Goal: Task Accomplishment & Management: Complete application form

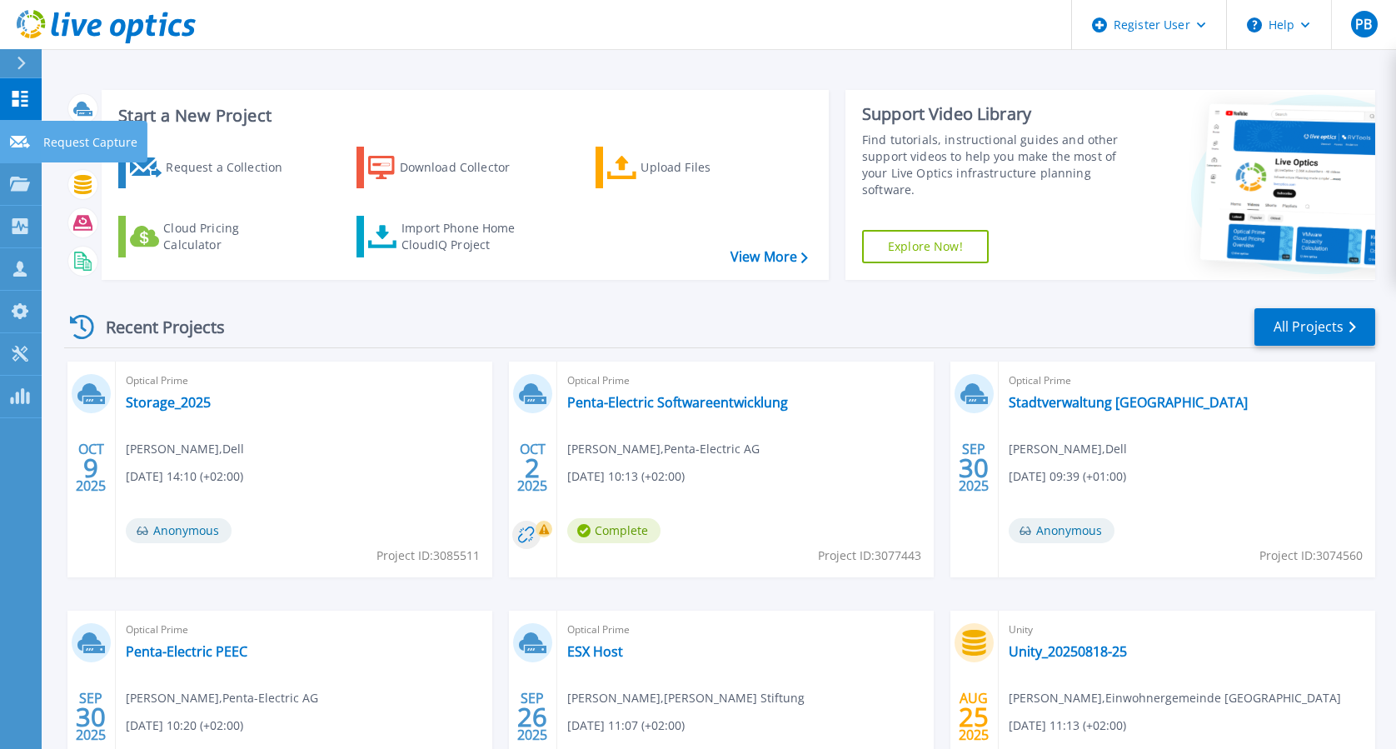
click at [38, 141] on link "Request Capture Request Capture" at bounding box center [21, 142] width 42 height 42
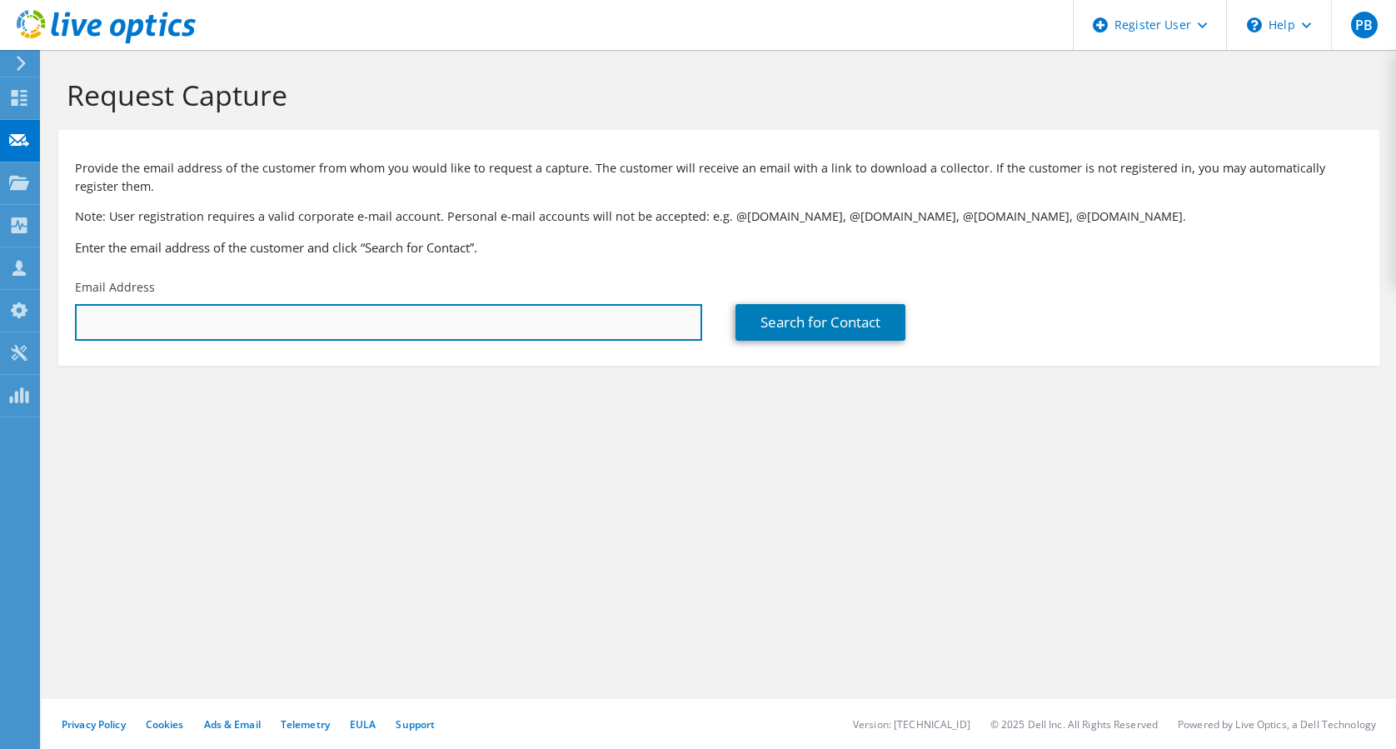
paste input "michael.frei@davosklosters.ch"
click at [445, 336] on input "michael.frei@davosklosters.ch" at bounding box center [388, 322] width 627 height 37
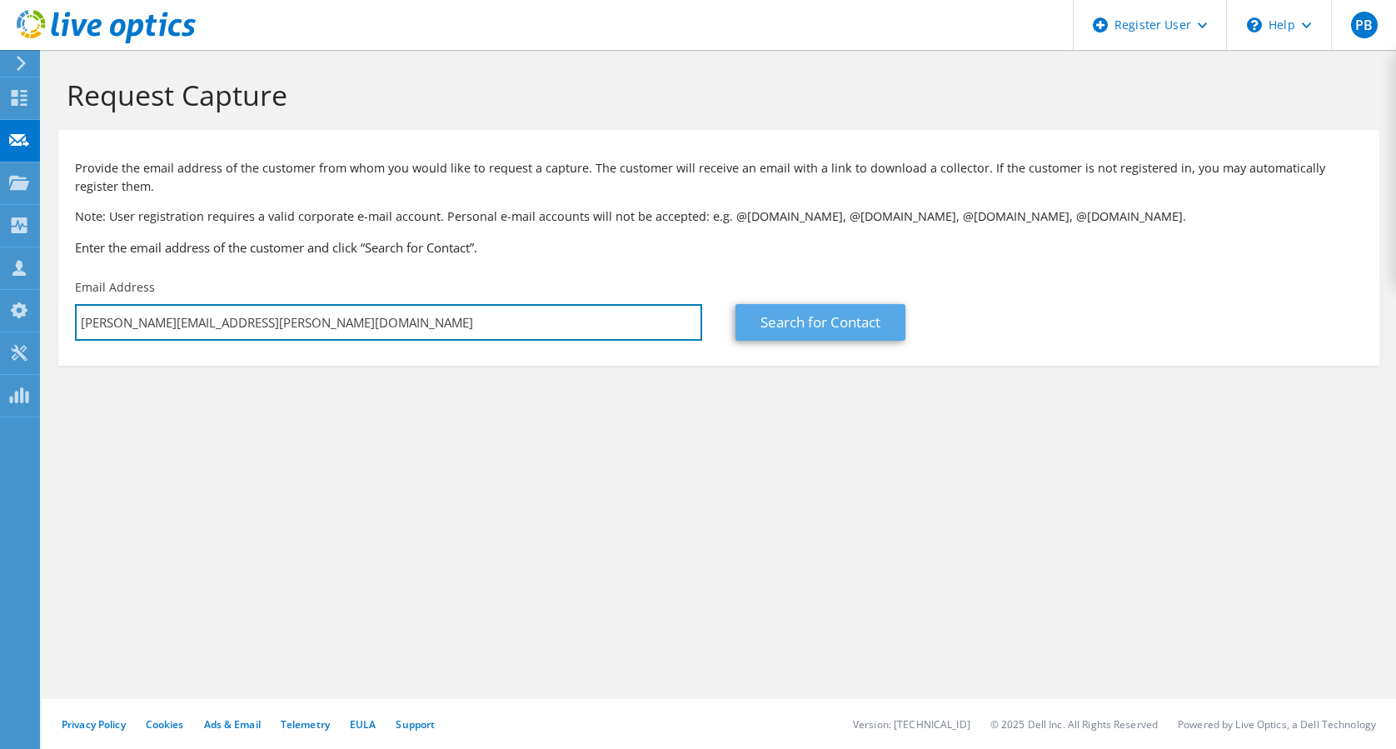
type input "michael.frei@davosklosters.ch"
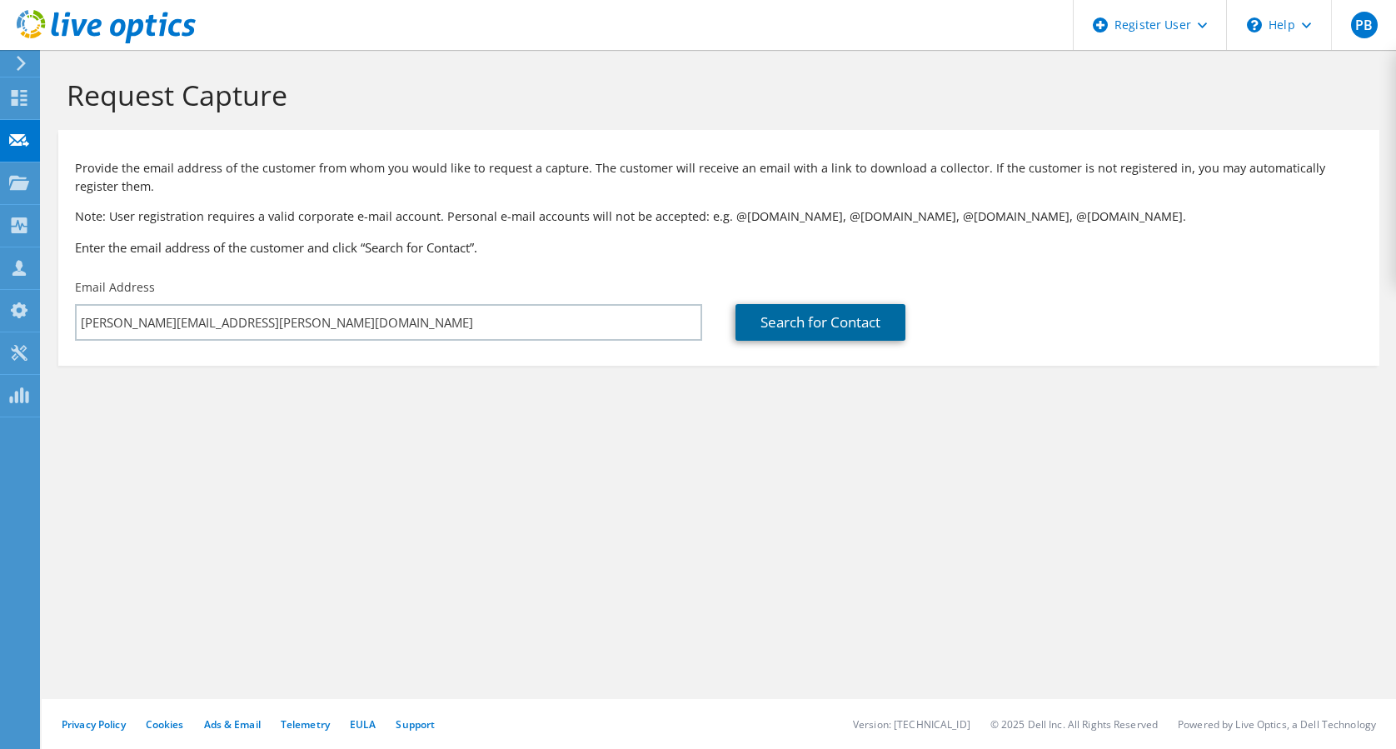
click at [768, 337] on link "Search for Contact" at bounding box center [821, 322] width 170 height 37
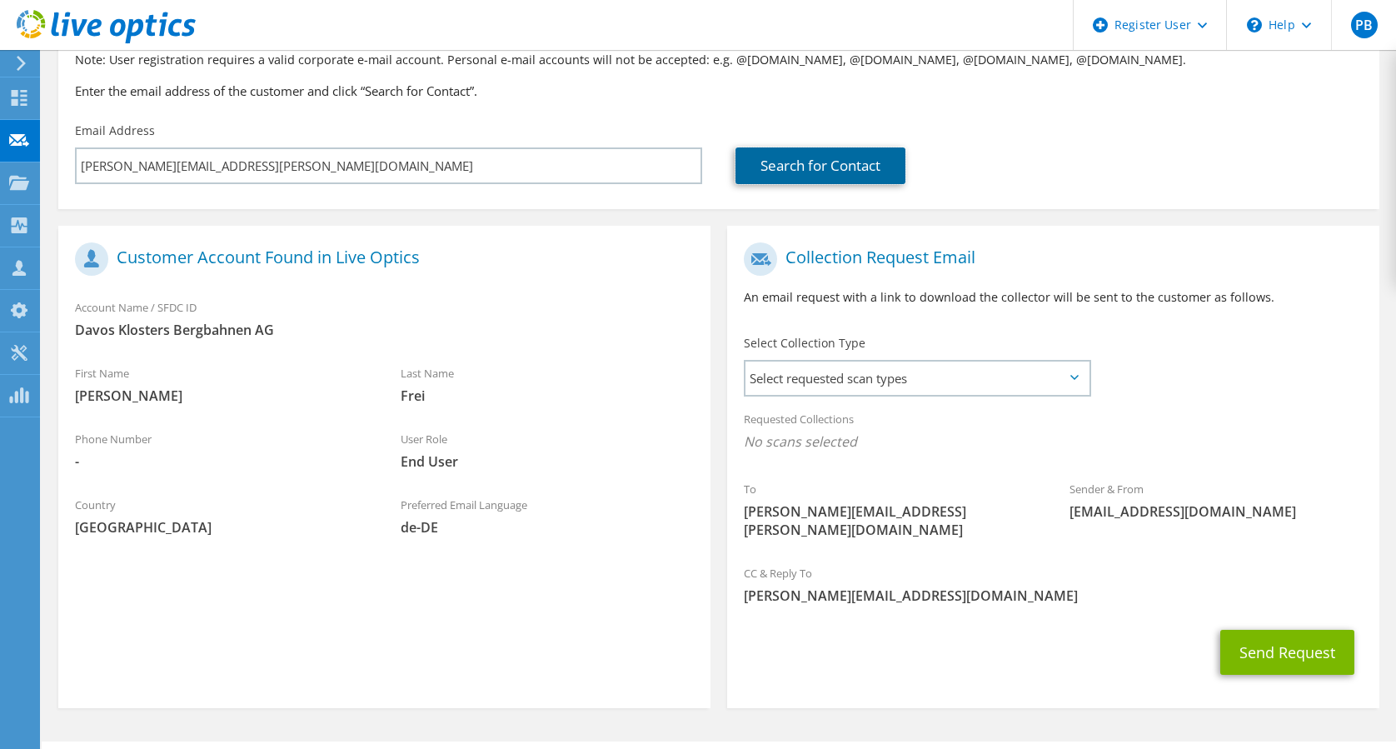
scroll to position [182, 0]
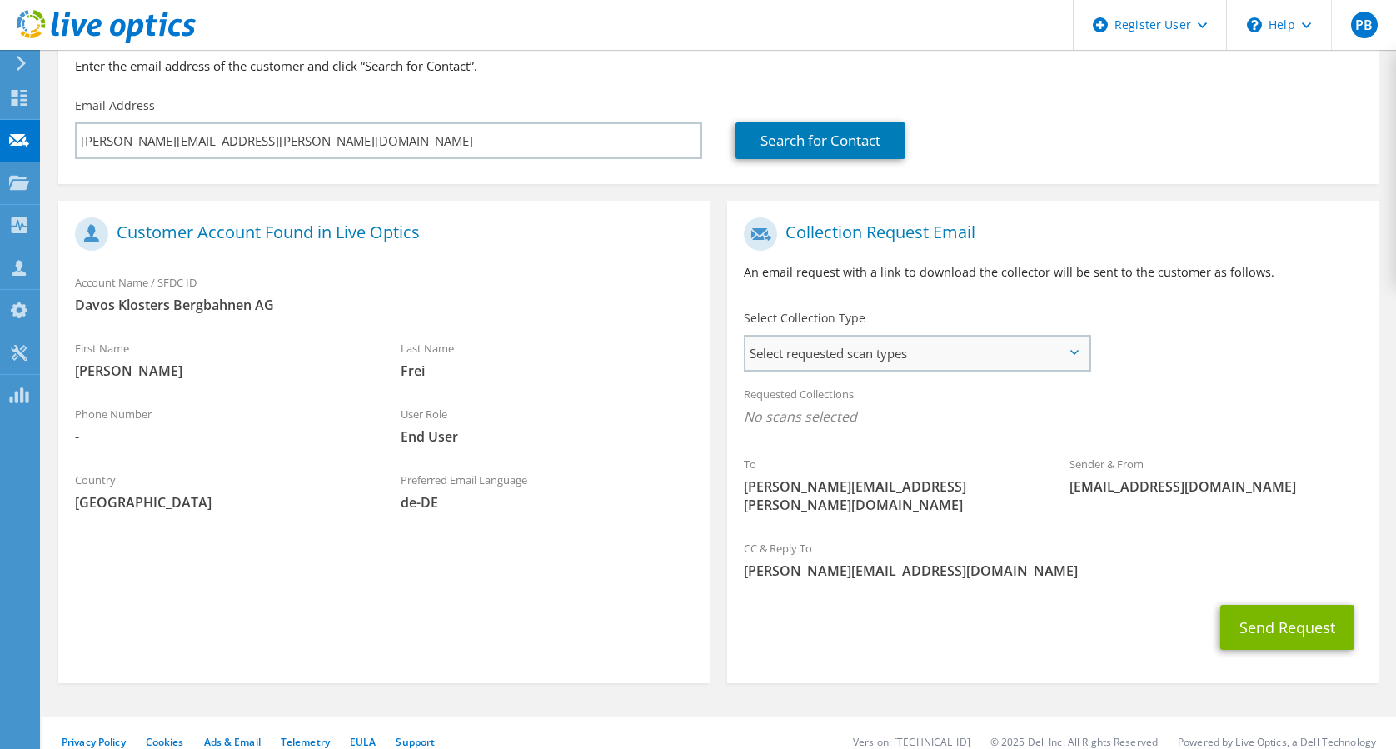
click at [1070, 362] on span "Select requested scan types" at bounding box center [918, 353] width 344 height 33
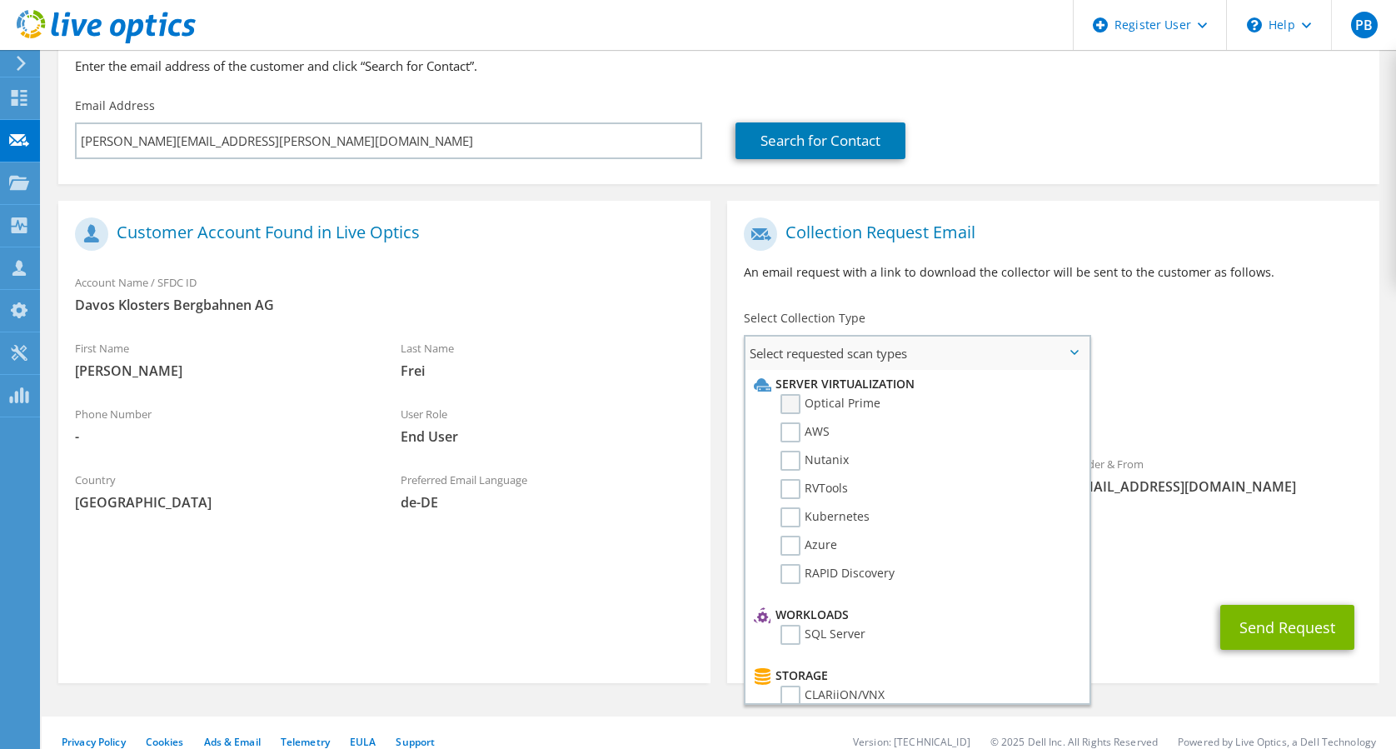
click at [797, 411] on label "Optical Prime" at bounding box center [830, 404] width 100 height 20
click at [0, 0] on input "Optical Prime" at bounding box center [0, 0] width 0 height 0
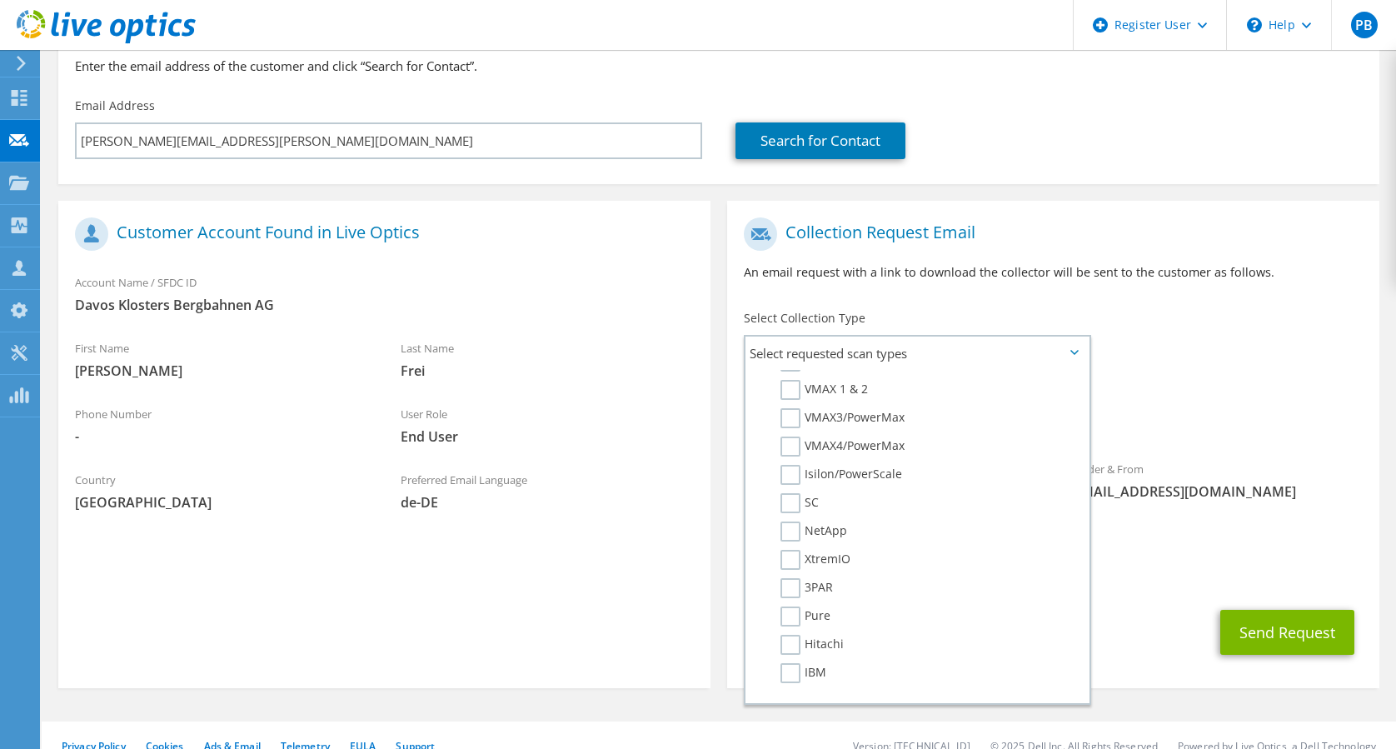
scroll to position [393, 0]
click at [792, 502] on label "SC" at bounding box center [799, 501] width 38 height 20
click at [0, 0] on input "SC" at bounding box center [0, 0] width 0 height 0
click at [1199, 356] on div "To michael.frei@davosklosters.ch Sender & From liveoptics@liveoptics.com" at bounding box center [1053, 372] width 652 height 327
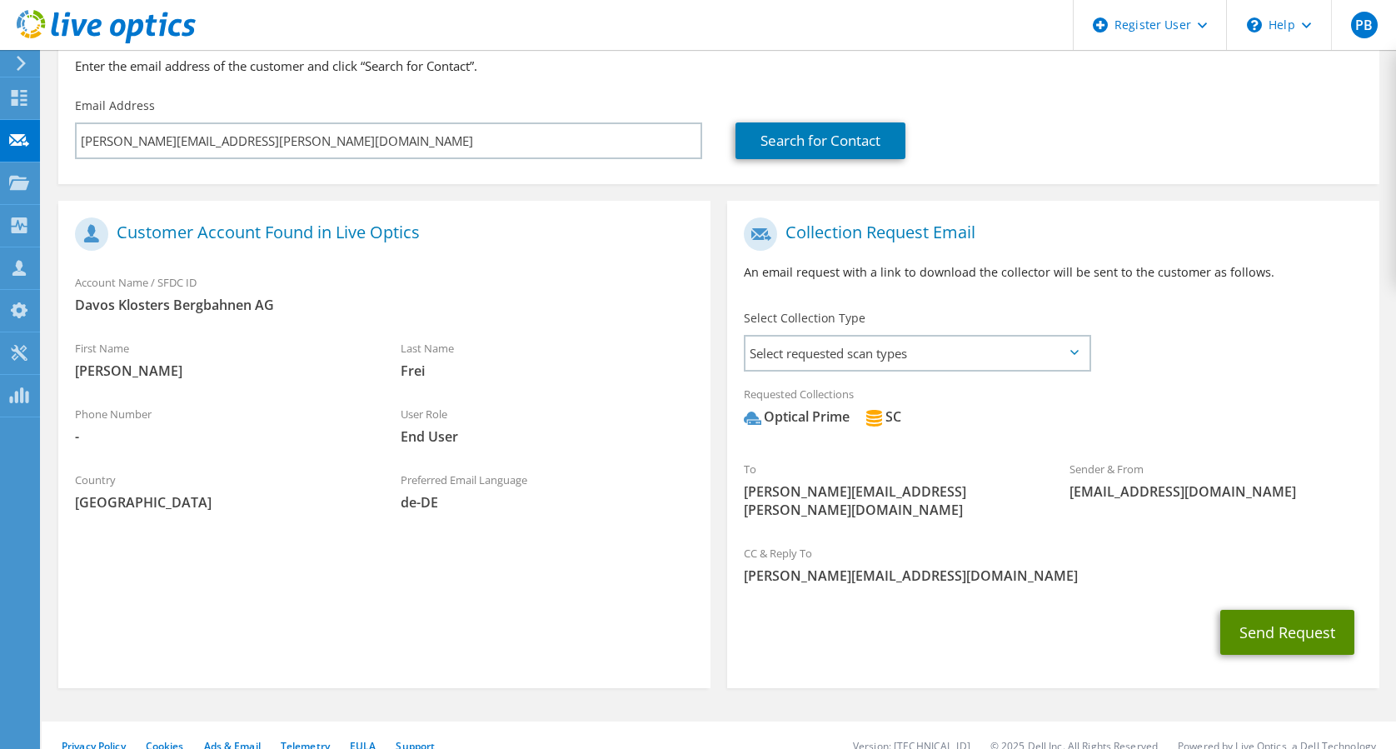
click at [1283, 623] on button "Send Request" at bounding box center [1287, 632] width 134 height 45
